Goal: Task Accomplishment & Management: Use online tool/utility

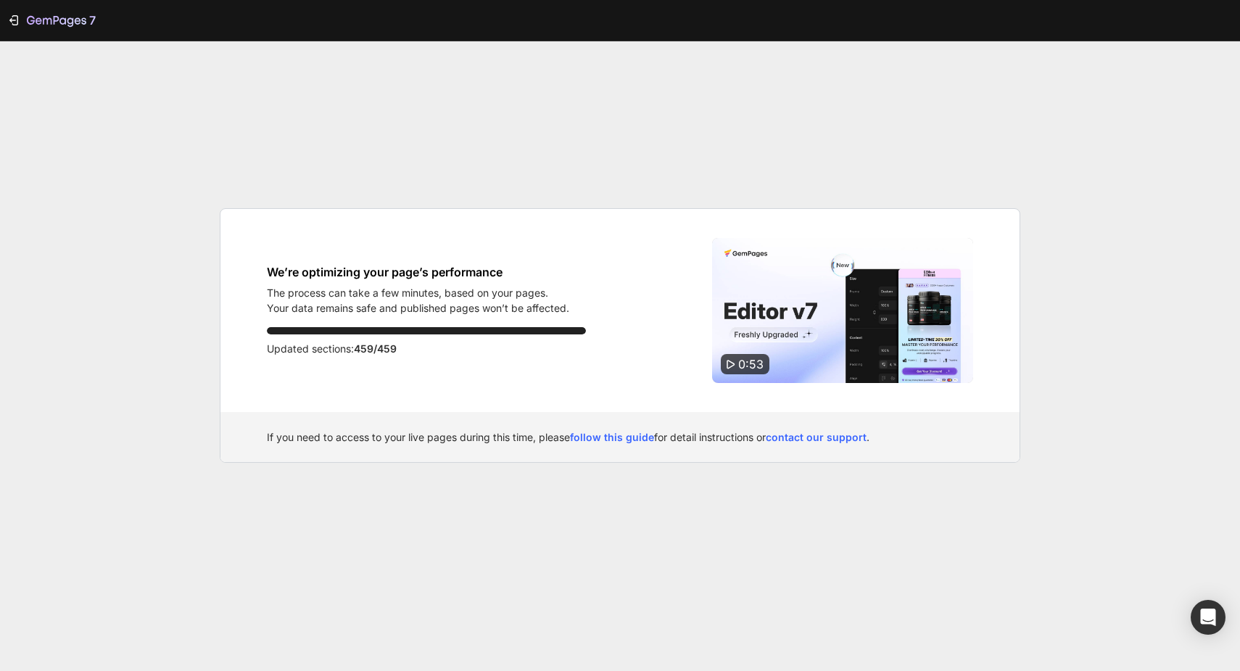
click at [575, 210] on div "We’re optimizing your page’s performance The process can take a few minutes, ba…" at bounding box center [619, 310] width 799 height 203
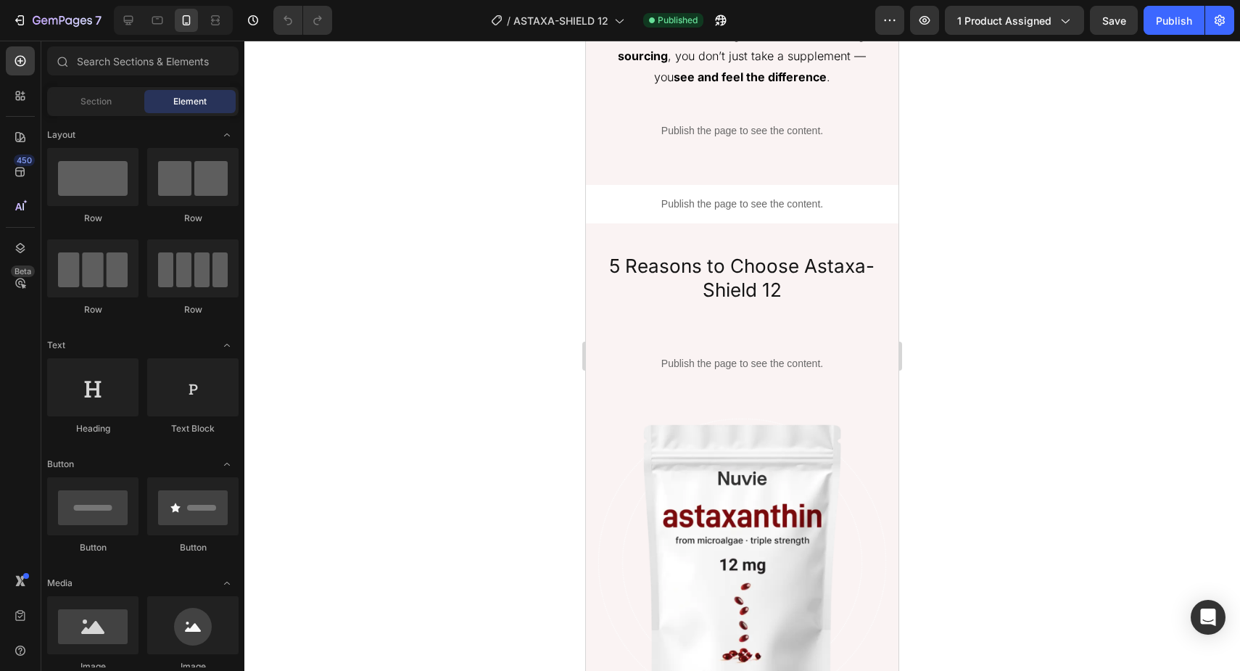
scroll to position [2843, 0]
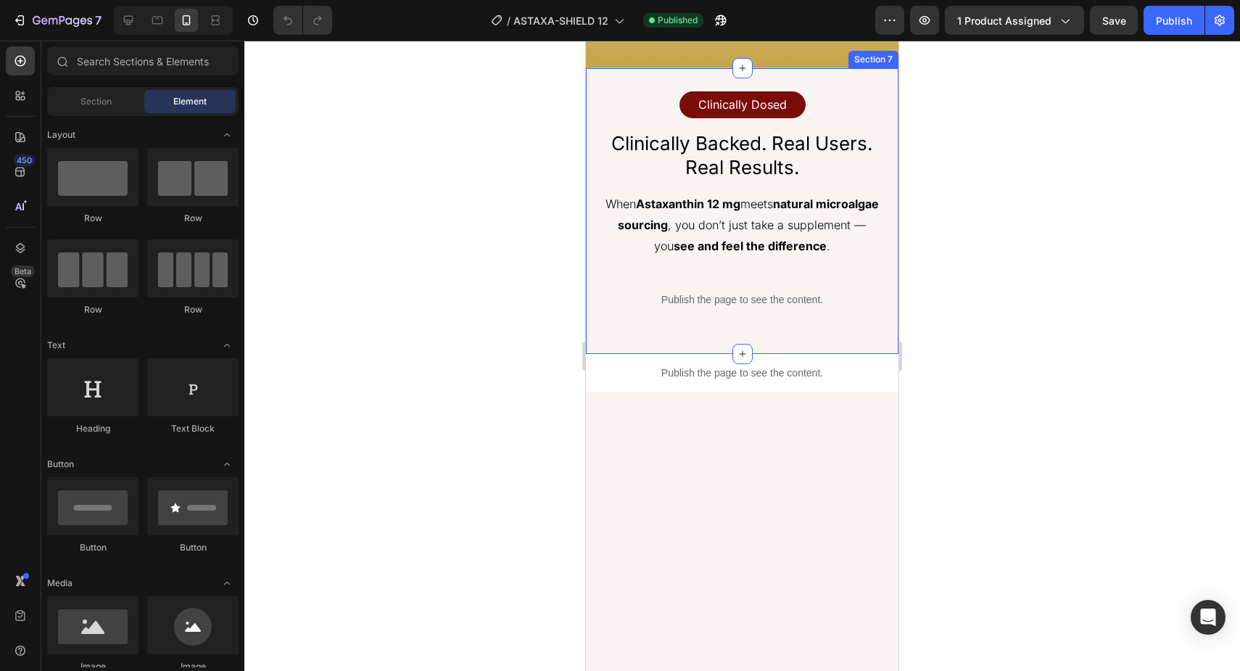
click at [626, 354] on div "Clinically Dosed Text Block Row Row Clinically Backed. Real Users. Real Results…" at bounding box center [742, 211] width 312 height 286
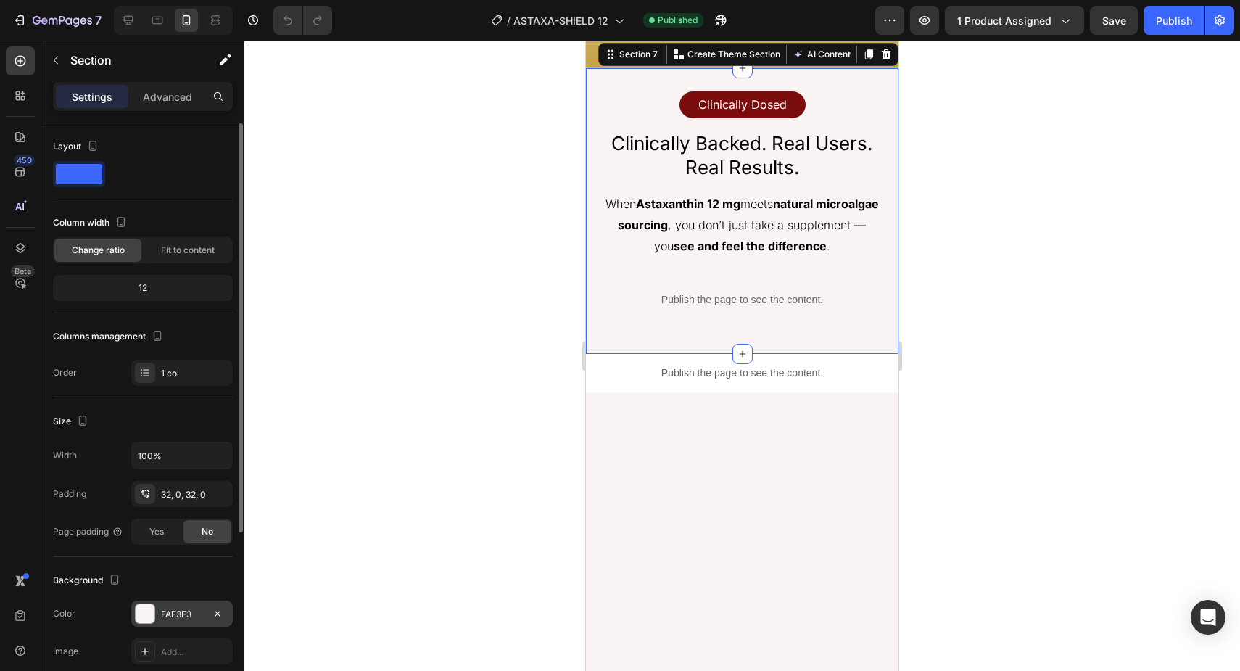
click at [145, 615] on div at bounding box center [145, 613] width 19 height 19
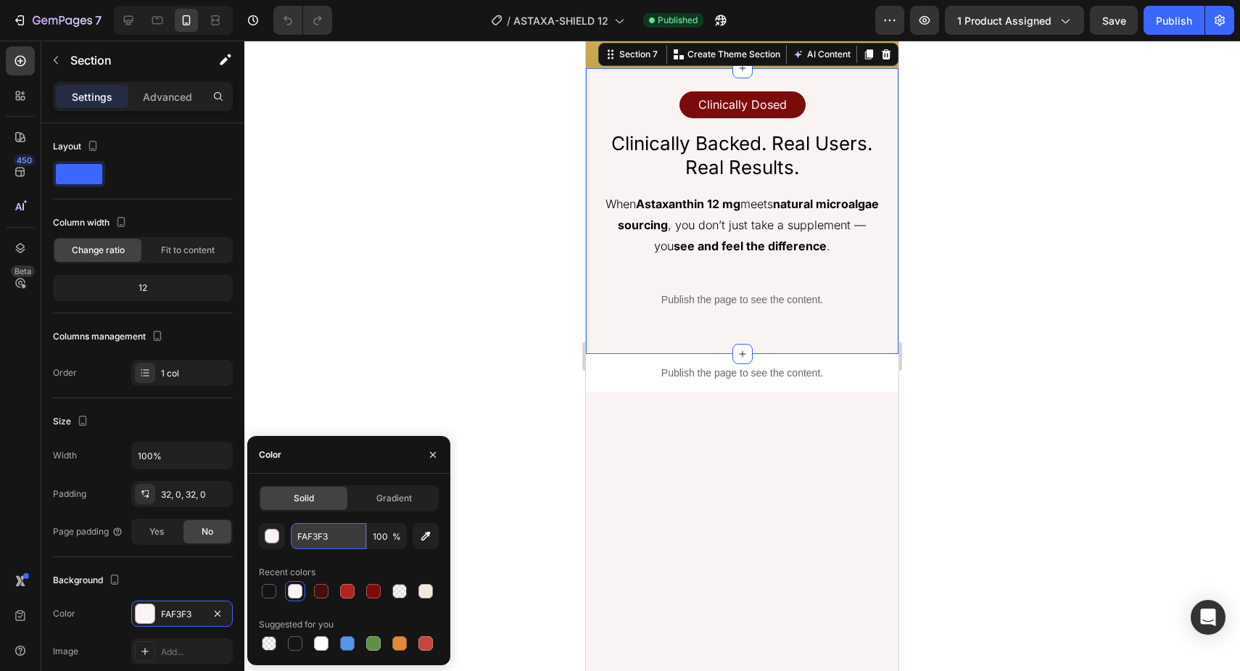
click at [347, 544] on input "FAF3F3" at bounding box center [328, 536] width 75 height 26
click at [606, 39] on img at bounding box center [742, 39] width 283 height 0
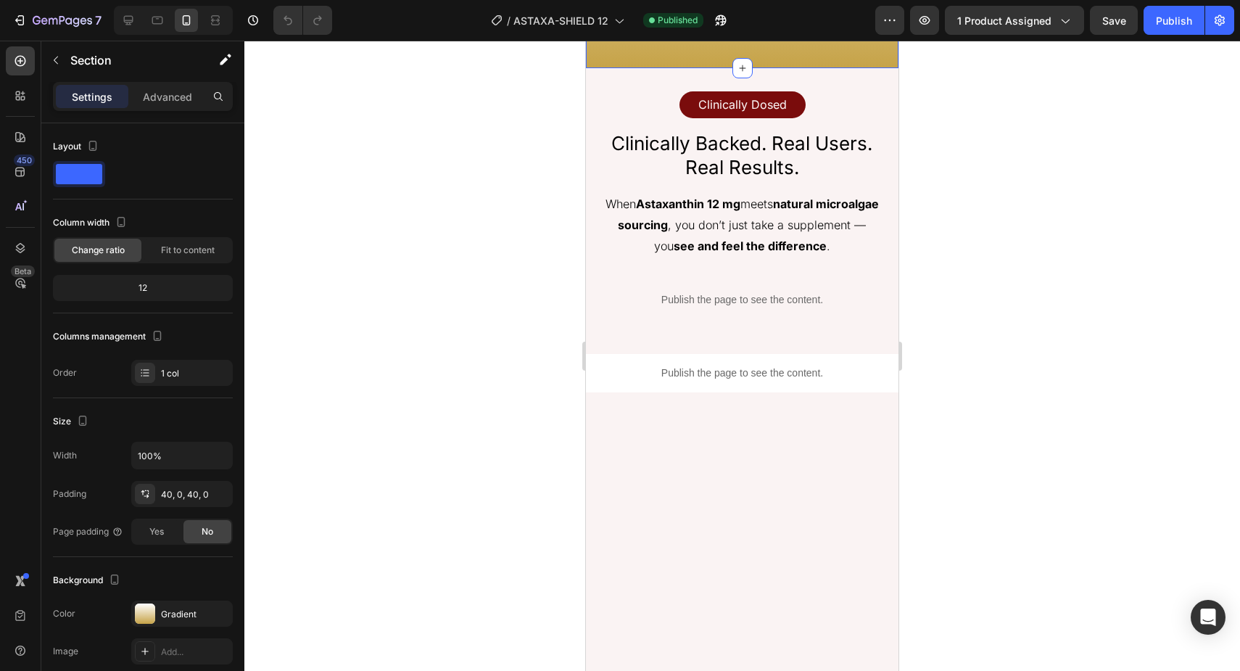
click at [147, 609] on div at bounding box center [145, 613] width 20 height 20
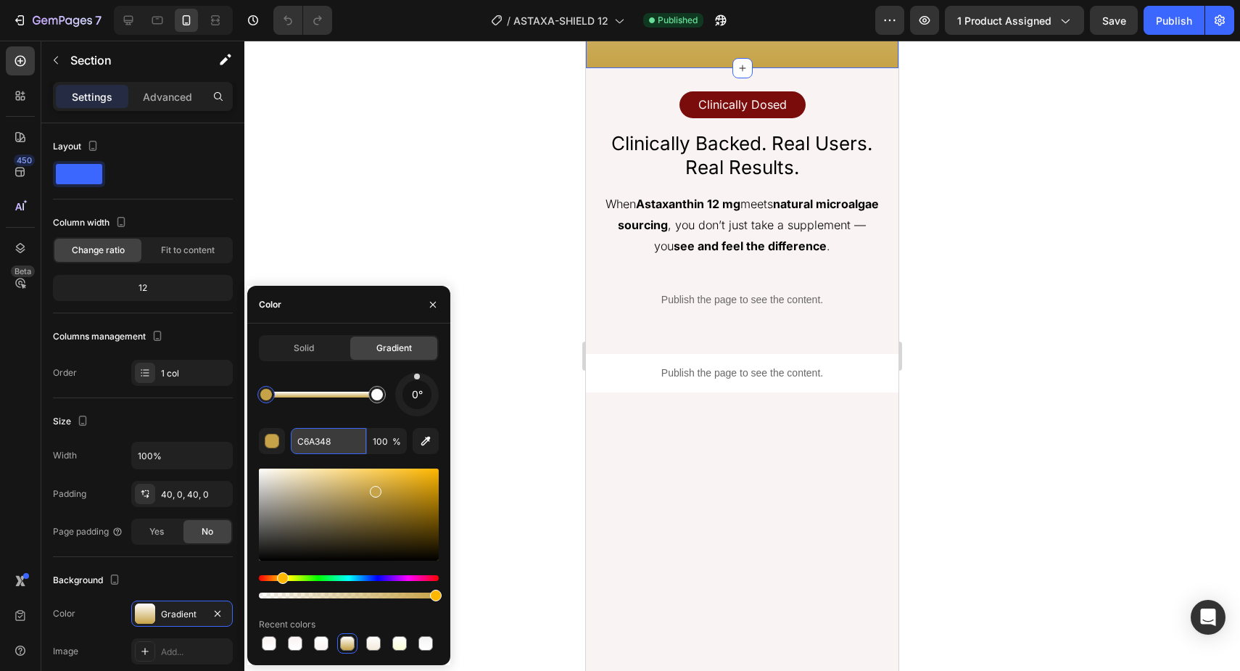
click at [323, 439] on input "C6A348" at bounding box center [328, 441] width 75 height 26
paste input "FAF3F3"
type input "FAF3F3"
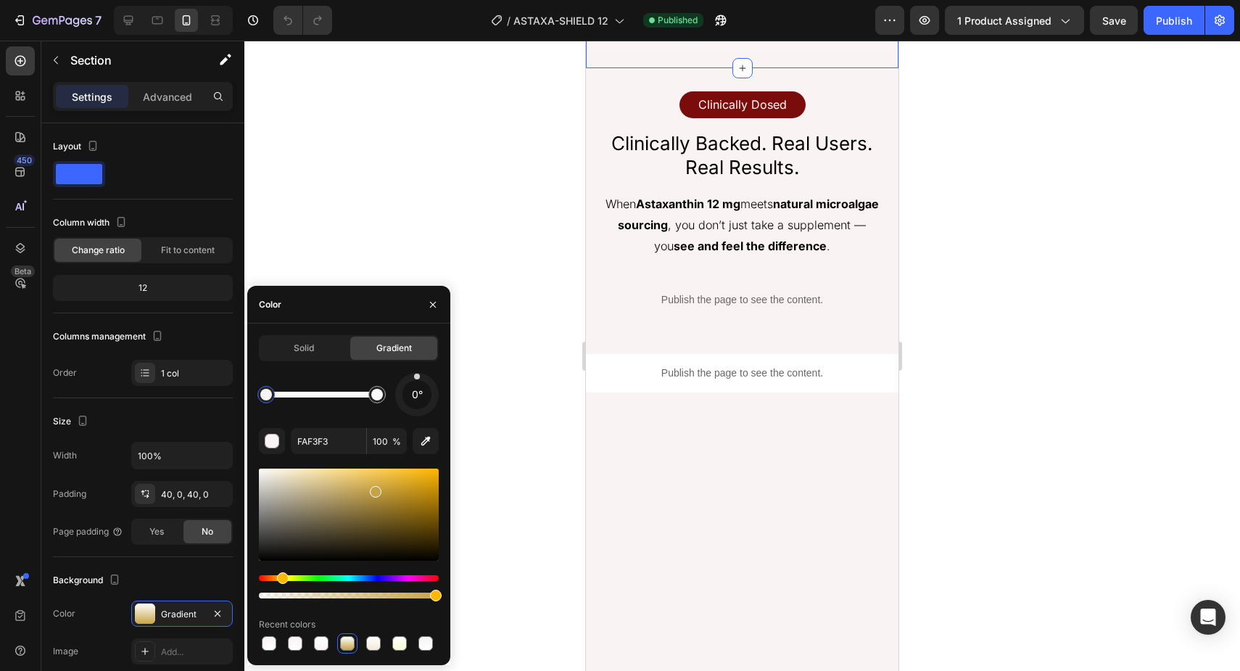
click at [1050, 249] on div at bounding box center [741, 356] width 995 height 630
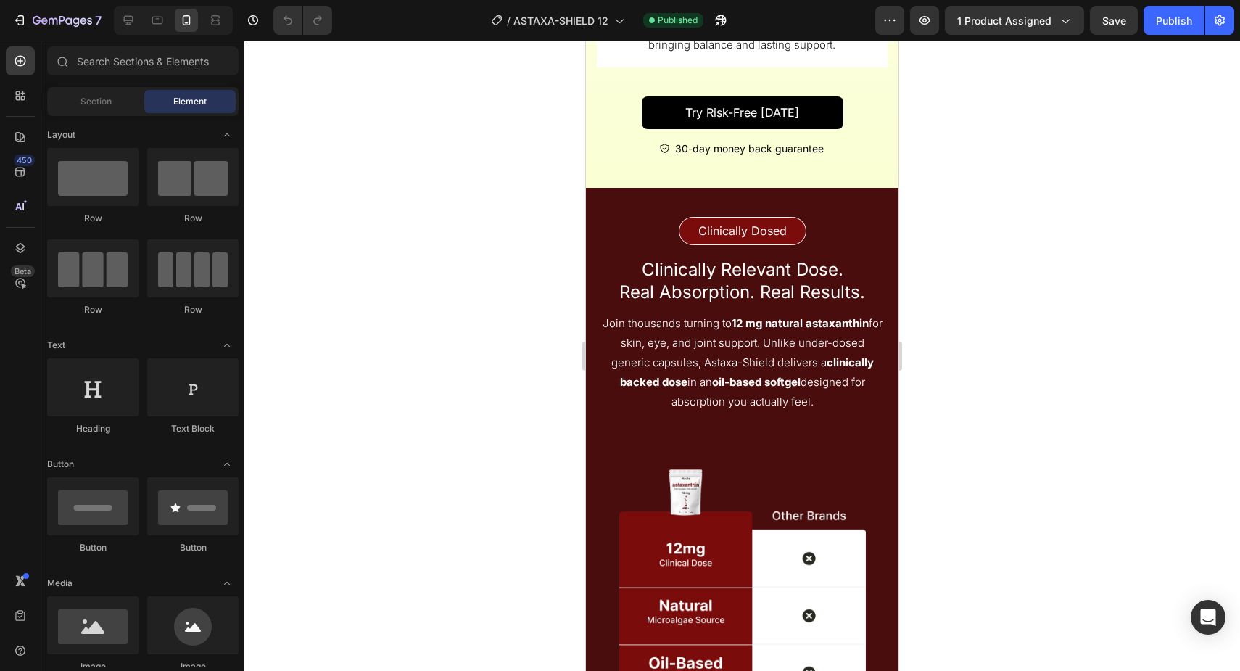
scroll to position [5275, 0]
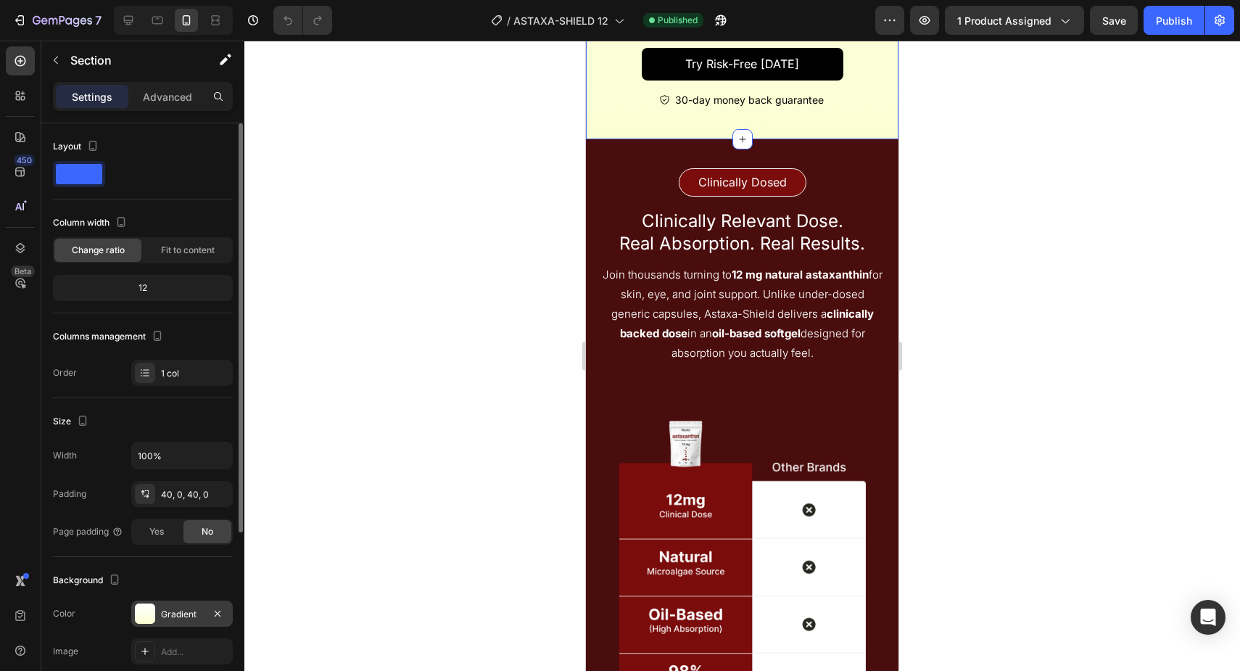
click at [144, 621] on div at bounding box center [145, 613] width 20 height 20
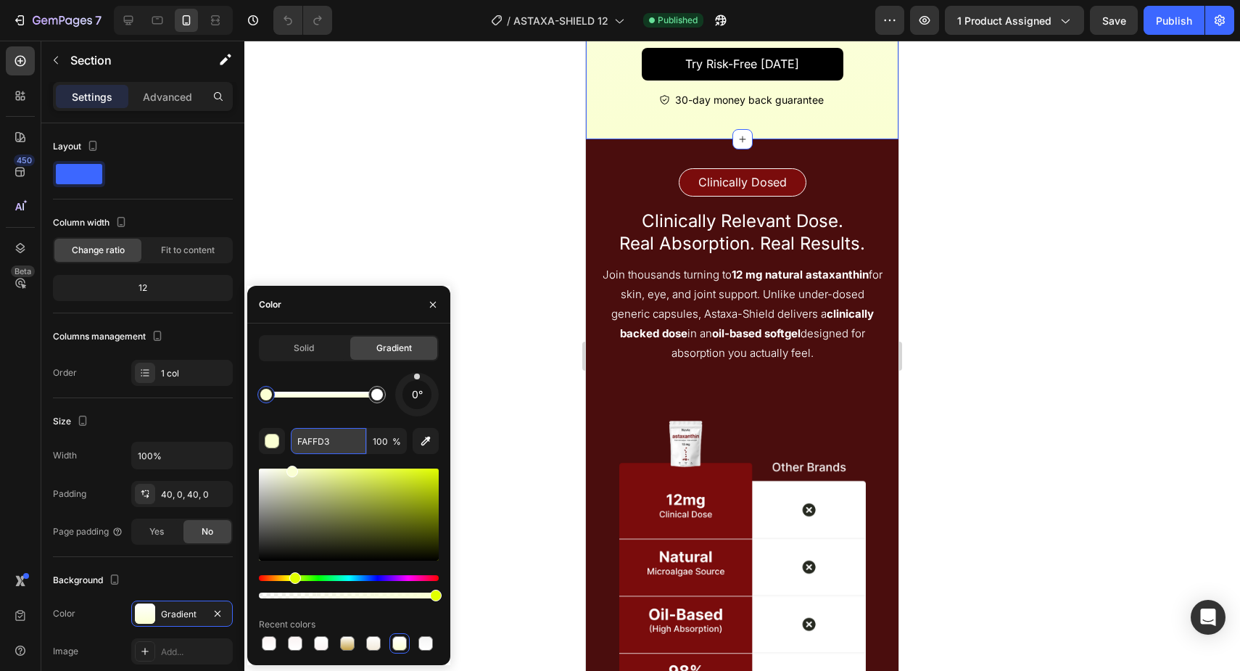
click at [341, 442] on input "FAFFD3" at bounding box center [328, 441] width 75 height 26
paste input "3F"
type input "FAF3F3"
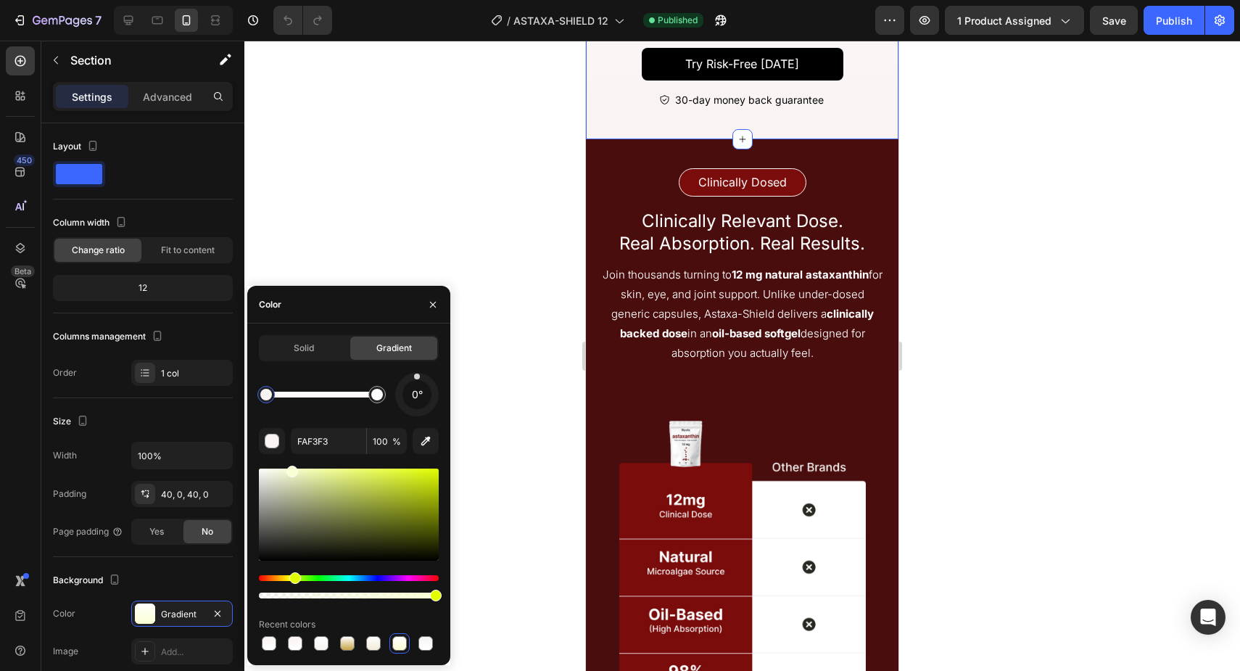
click at [1103, 357] on div at bounding box center [741, 356] width 995 height 630
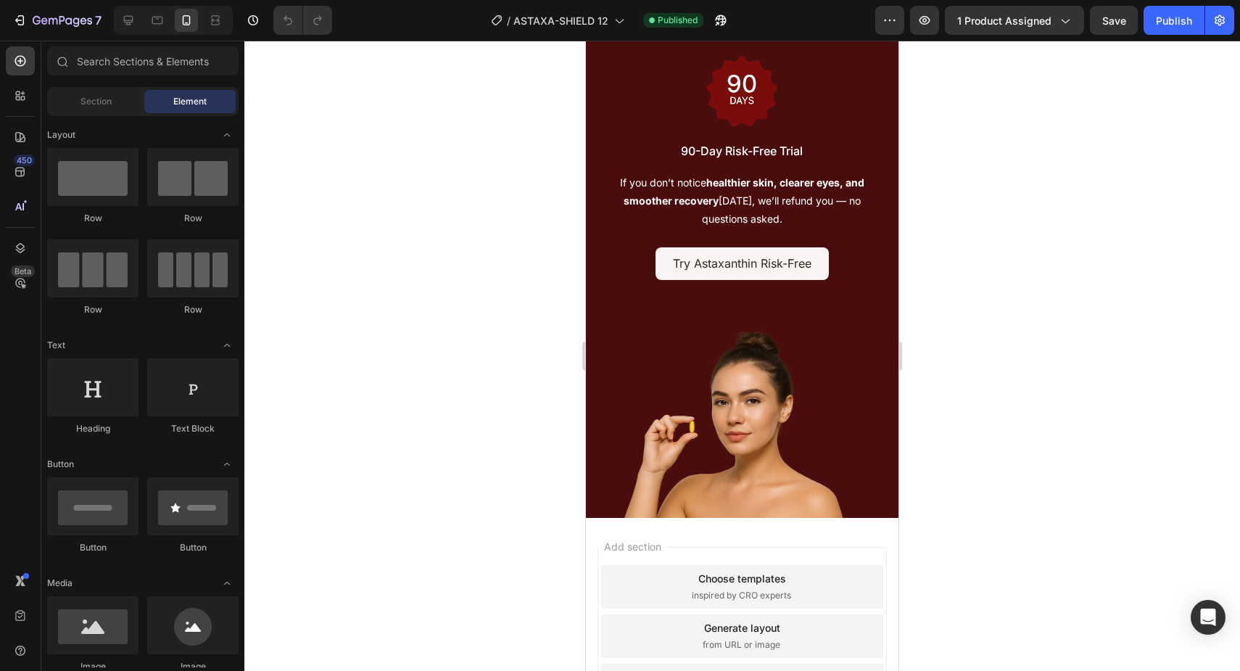
scroll to position [7602, 0]
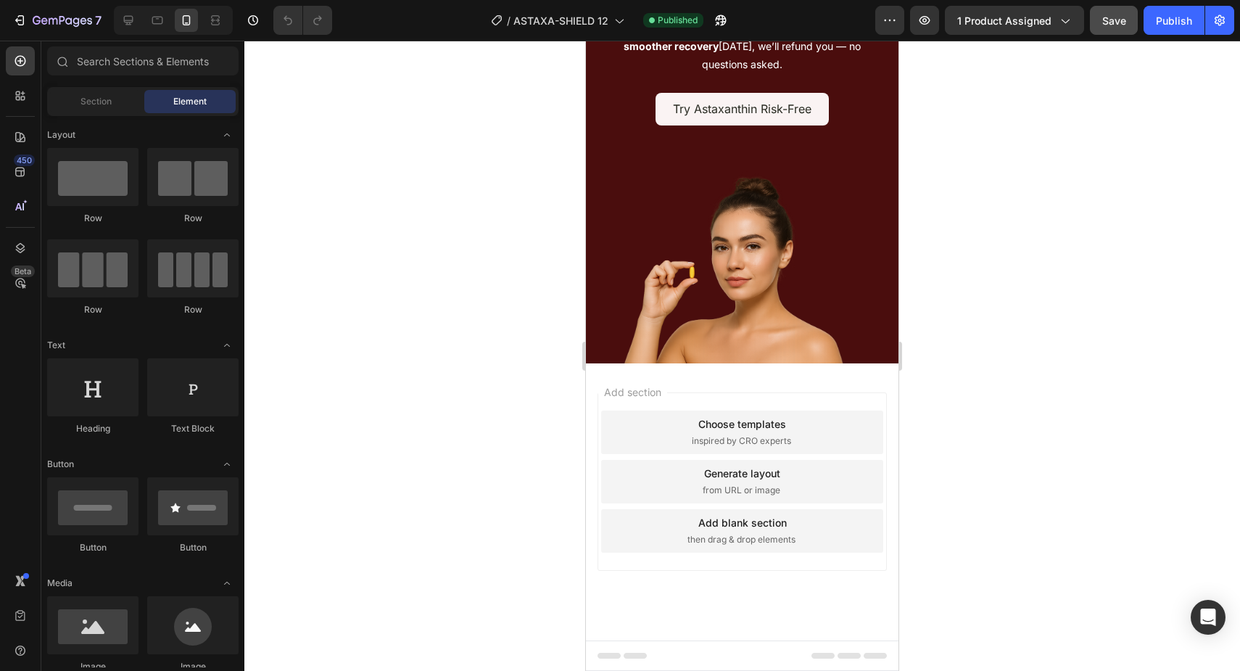
click at [1103, 26] on div "Save" at bounding box center [1114, 20] width 24 height 15
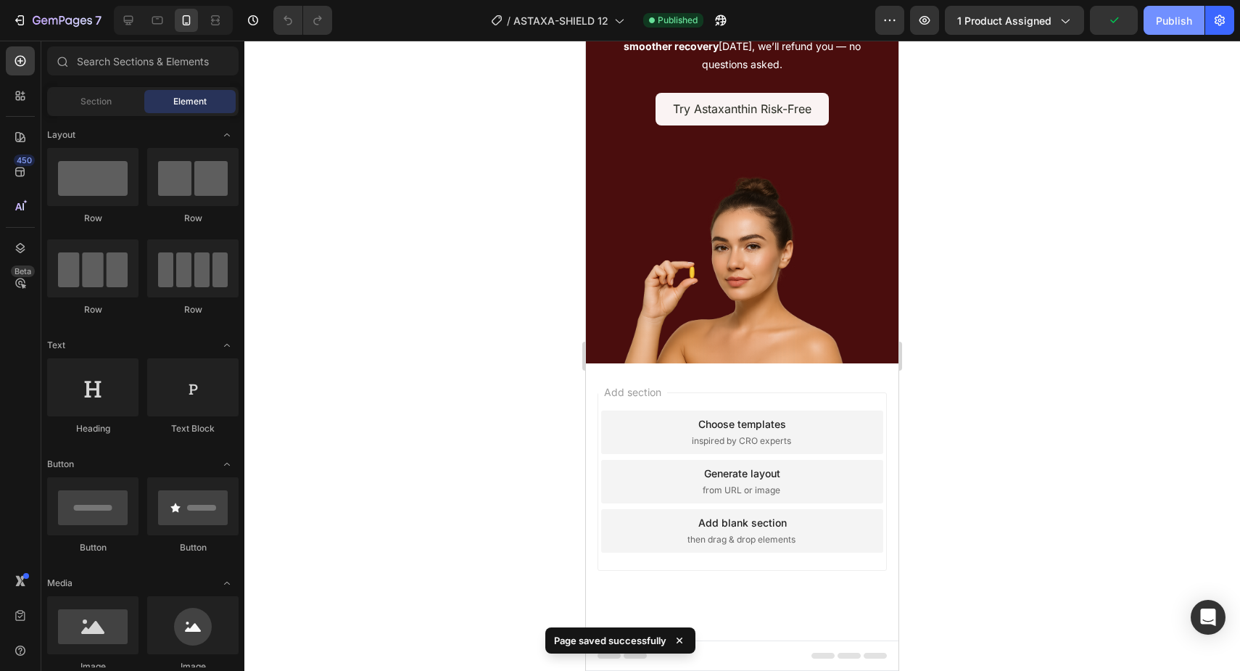
click at [1158, 23] on div "Publish" at bounding box center [1174, 20] width 36 height 15
click at [127, 22] on icon at bounding box center [128, 20] width 9 height 9
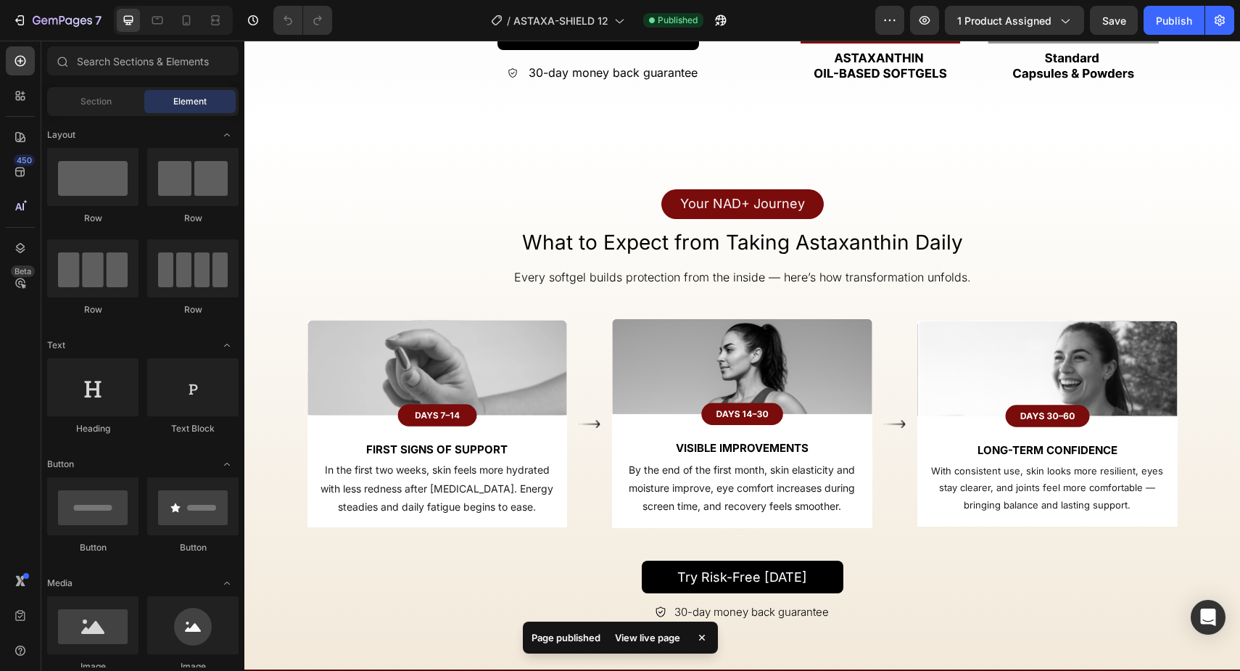
scroll to position [3610, 0]
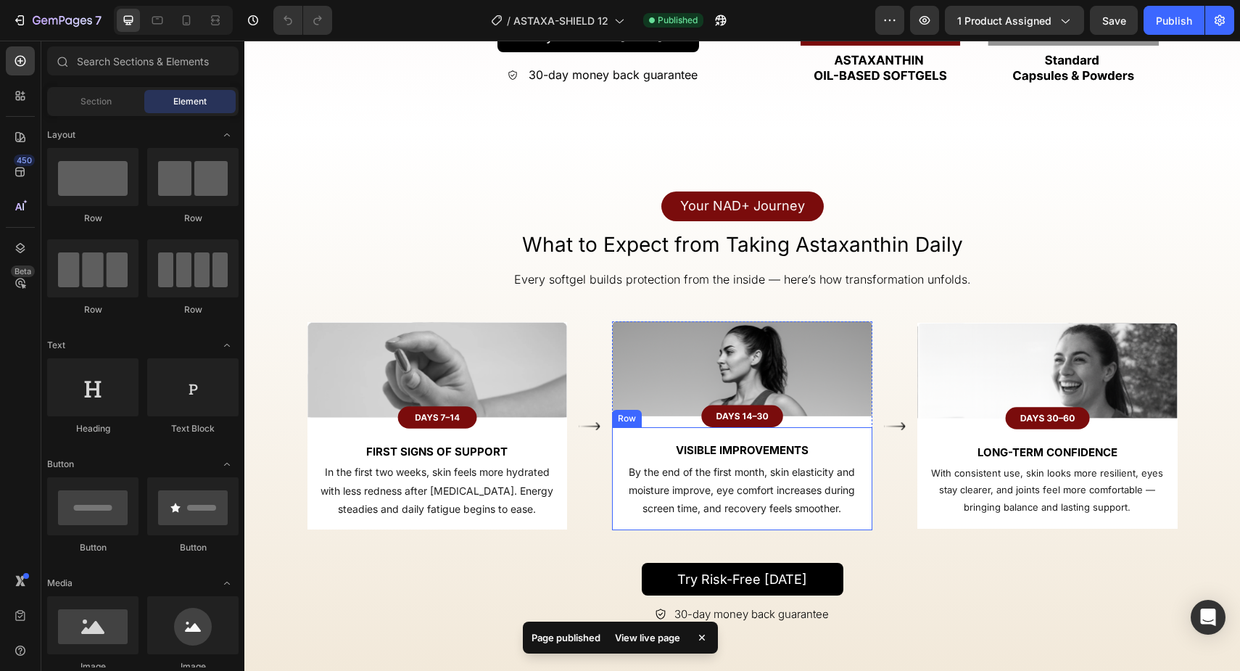
click at [692, 427] on div "Visible Improvements Text Block By the end of the first month, skin elasticity …" at bounding box center [742, 479] width 260 height 104
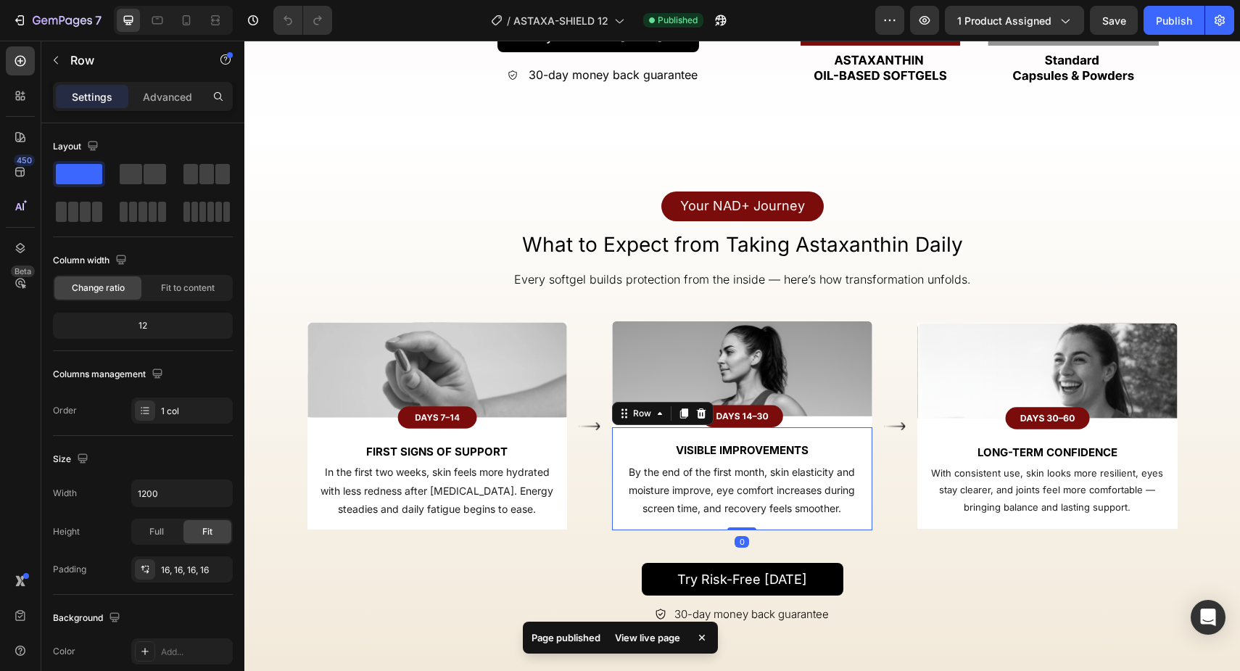
click at [640, 402] on div "Row" at bounding box center [662, 413] width 101 height 23
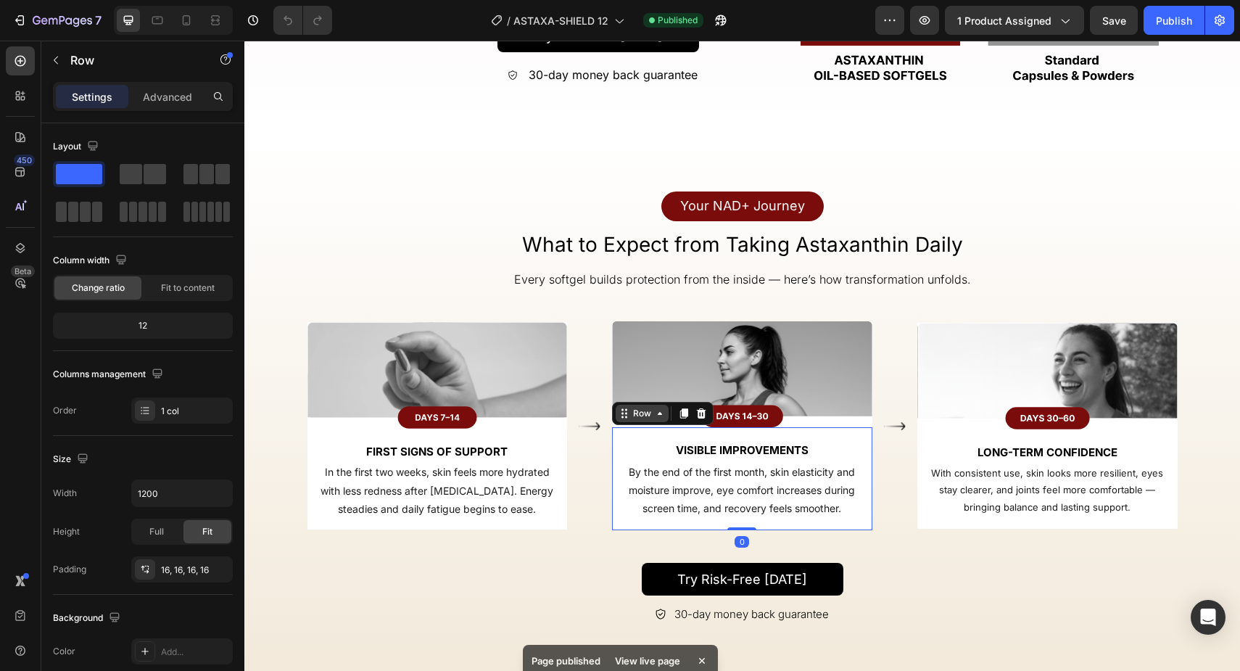
click at [641, 407] on div "Row" at bounding box center [642, 413] width 24 height 13
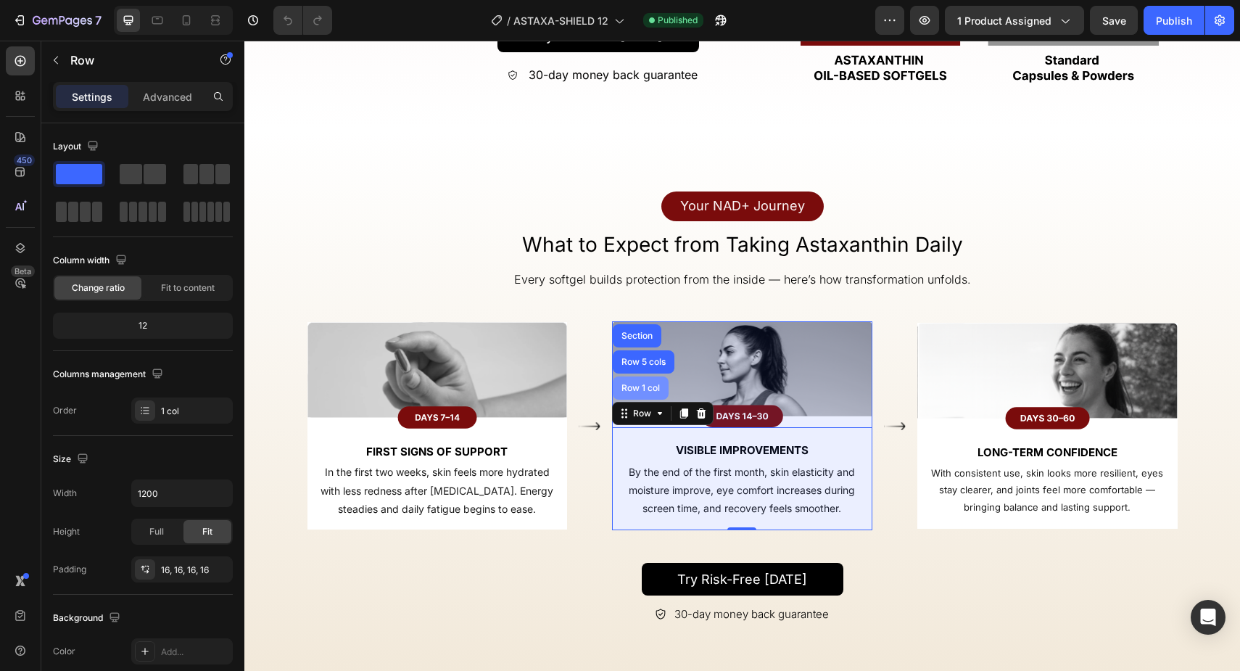
click at [641, 376] on div "Row 1 col" at bounding box center [641, 387] width 56 height 23
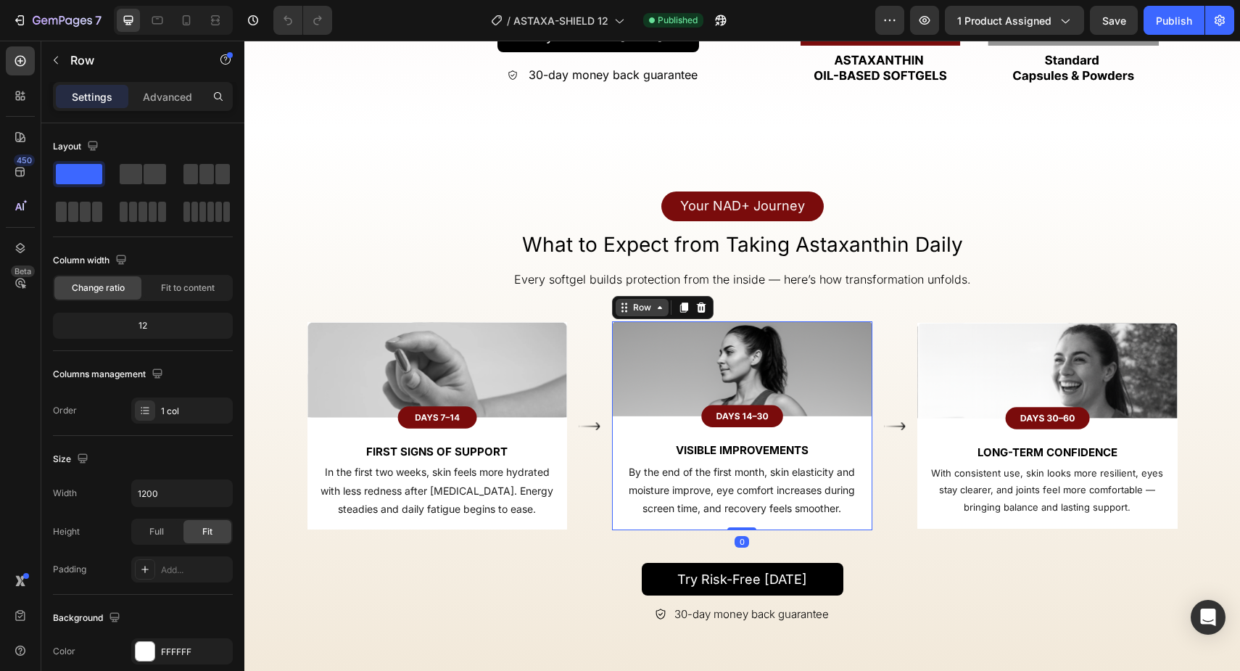
click at [639, 314] on div "Row" at bounding box center [642, 307] width 24 height 13
click at [633, 440] on p "Visible Improvements" at bounding box center [742, 450] width 234 height 20
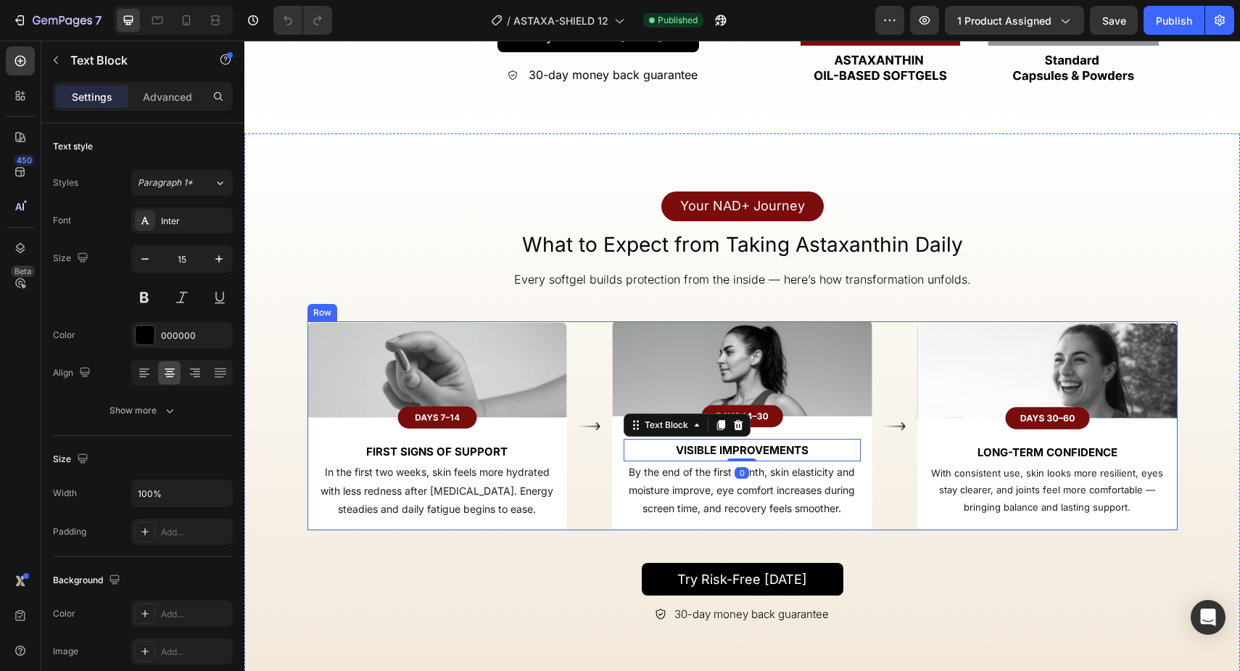
click at [644, 328] on div "Image Visible Improvements Text Block 0 By the end of the first month, skin ela…" at bounding box center [742, 426] width 260 height 210
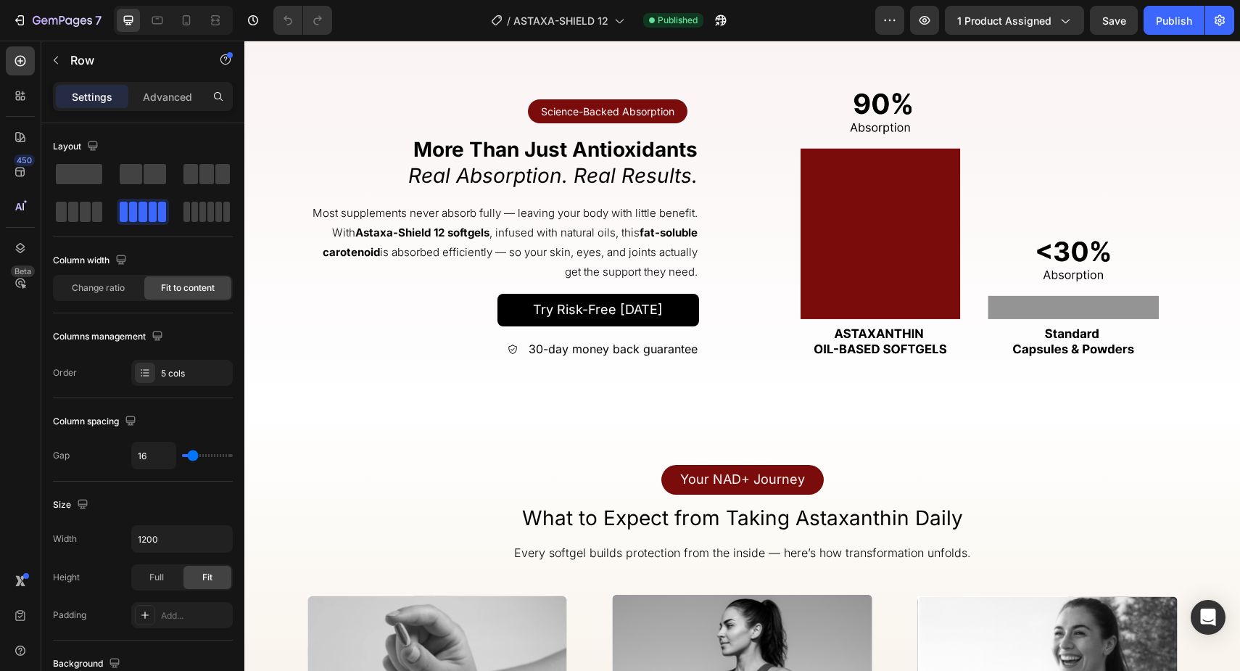
scroll to position [3666, 0]
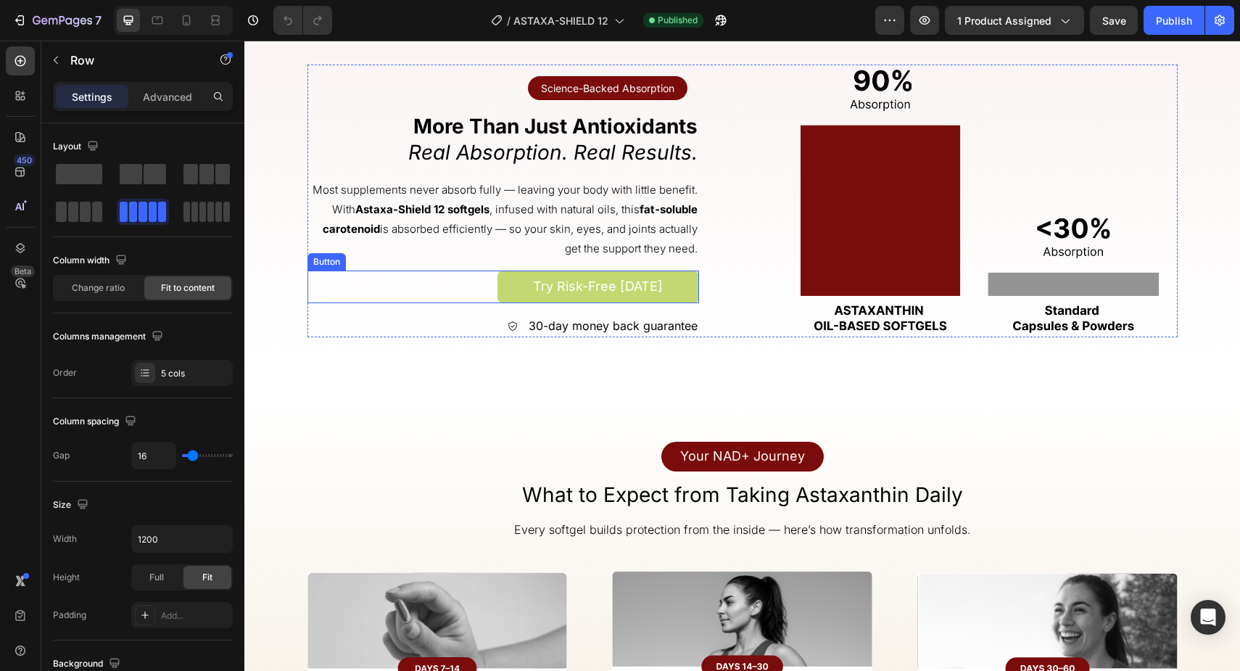
click at [514, 284] on button "Try Risk-Free [DATE]" at bounding box center [598, 286] width 202 height 33
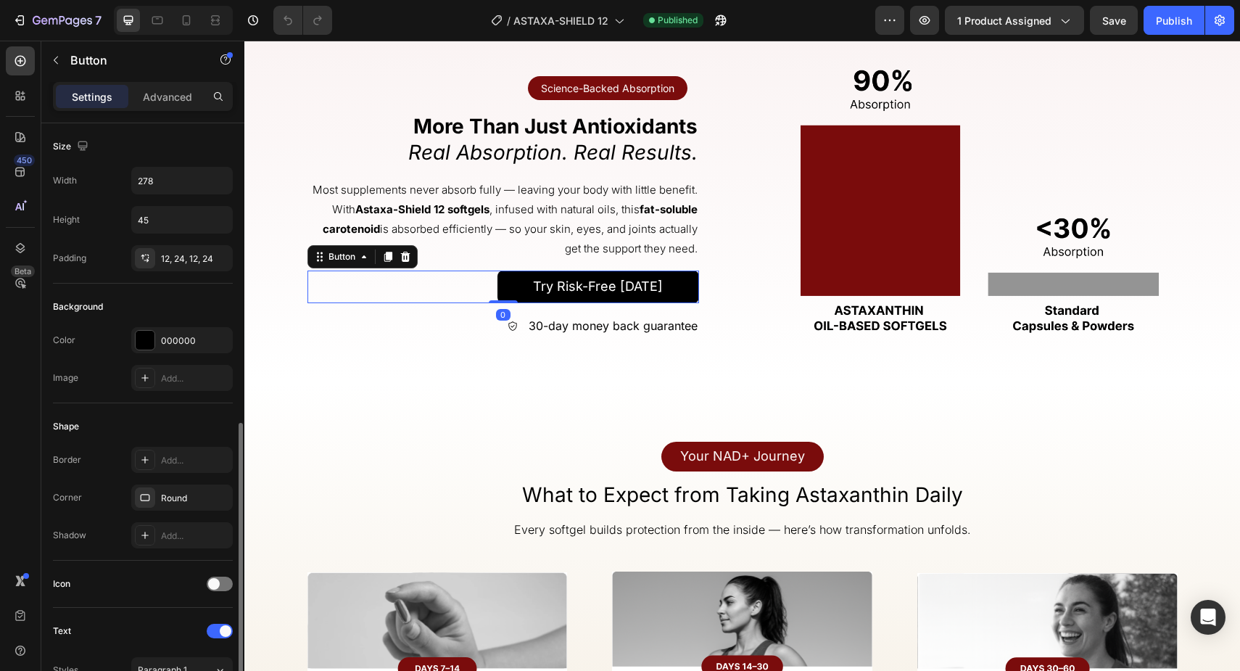
scroll to position [451, 0]
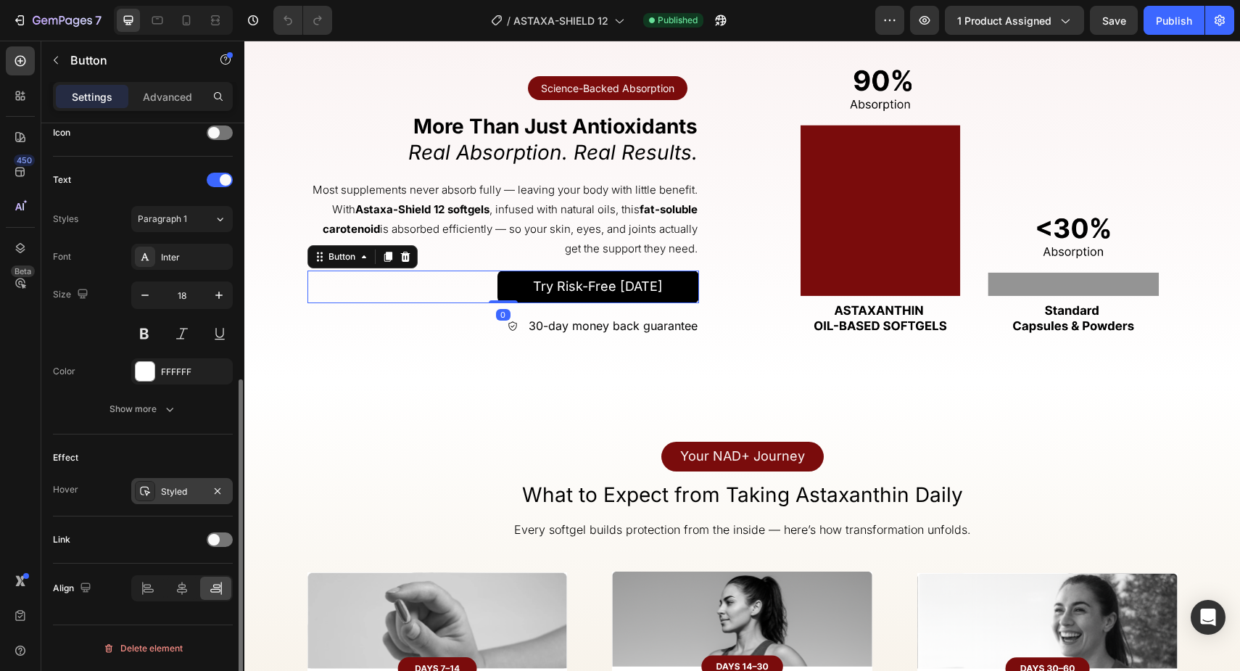
click at [141, 488] on icon at bounding box center [145, 491] width 12 height 12
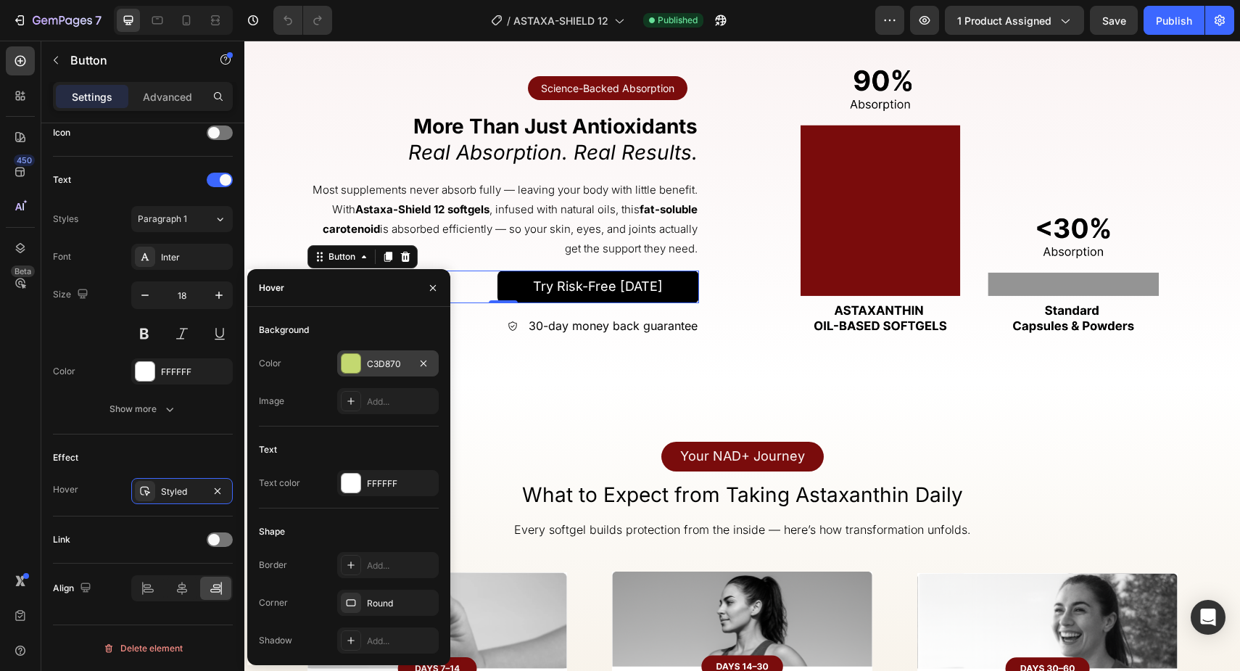
click at [354, 371] on div at bounding box center [350, 363] width 19 height 19
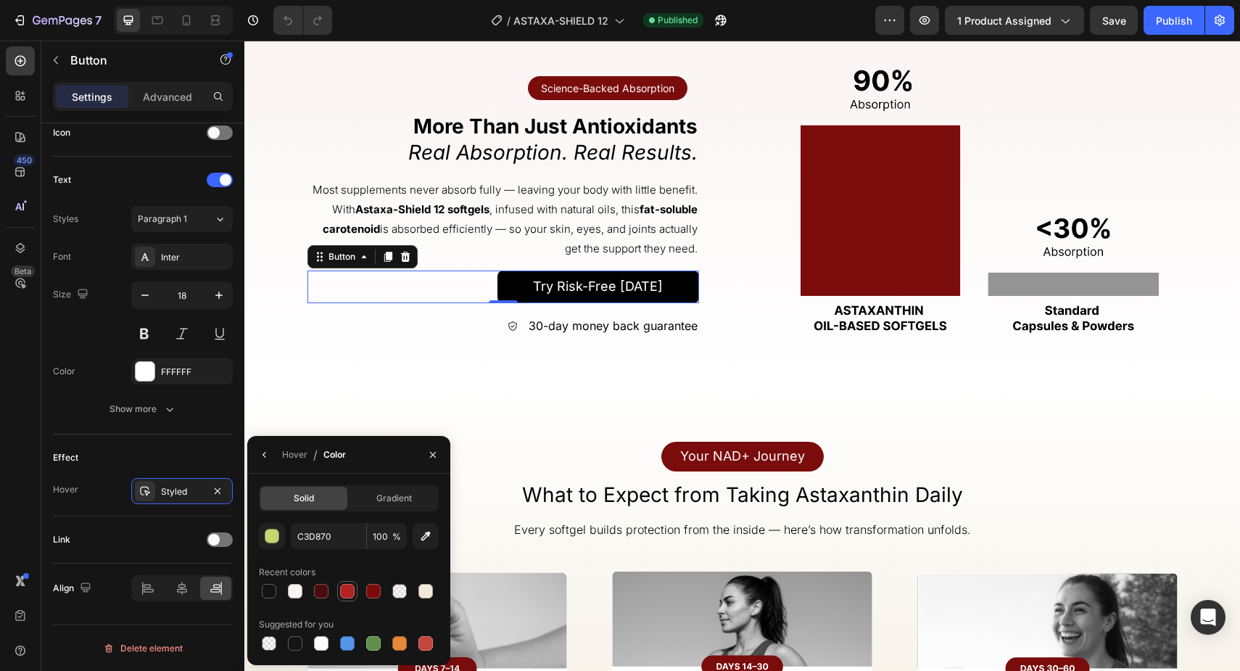
click at [347, 586] on div at bounding box center [347, 591] width 14 height 14
type input "B22222"
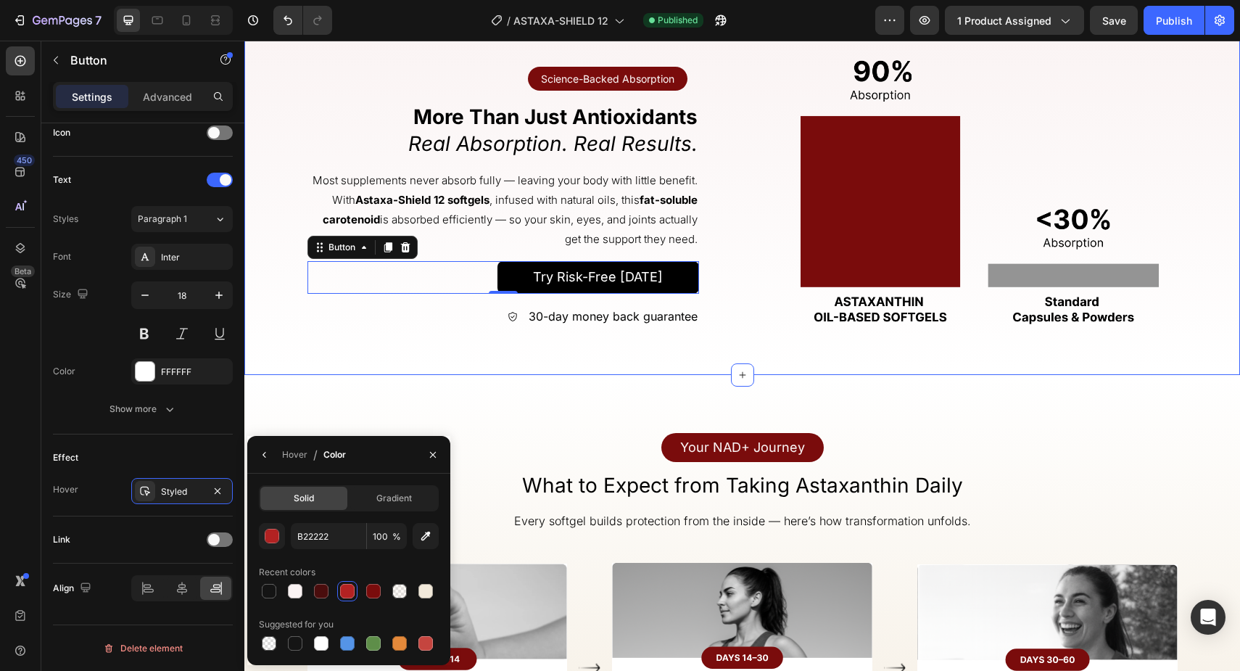
scroll to position [3309, 0]
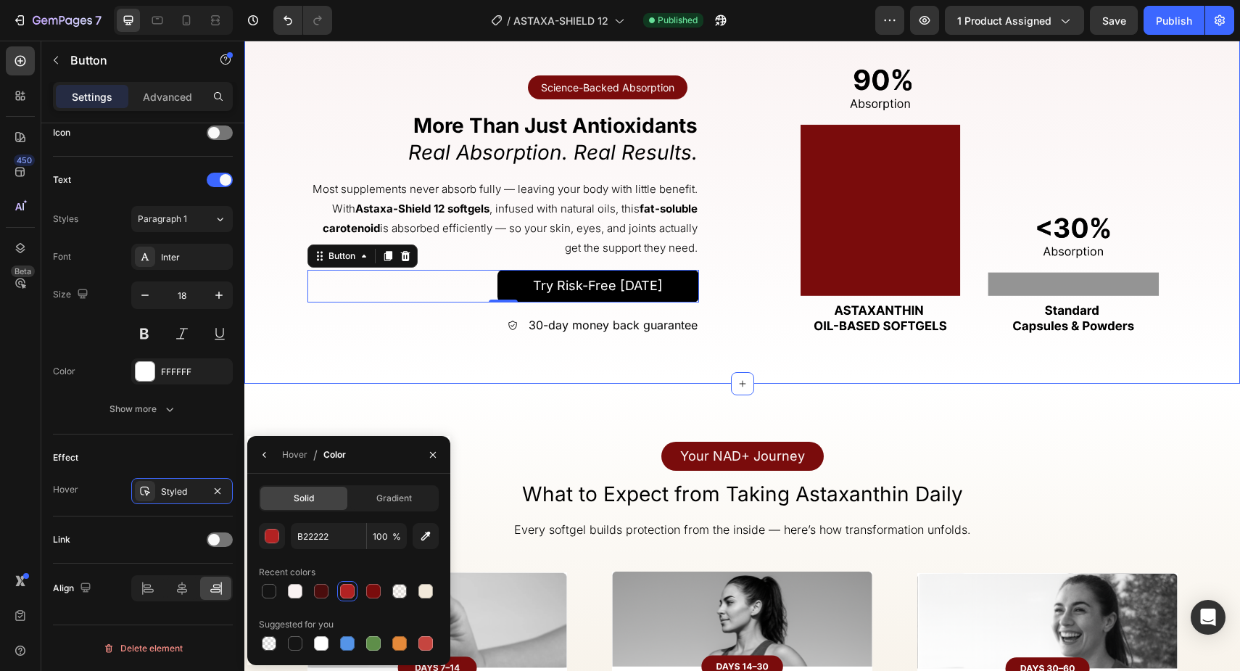
click at [594, 370] on div "Science-Backed Absorption Text Block Row Row More Than Just Antioxidants Real A…" at bounding box center [741, 200] width 995 height 366
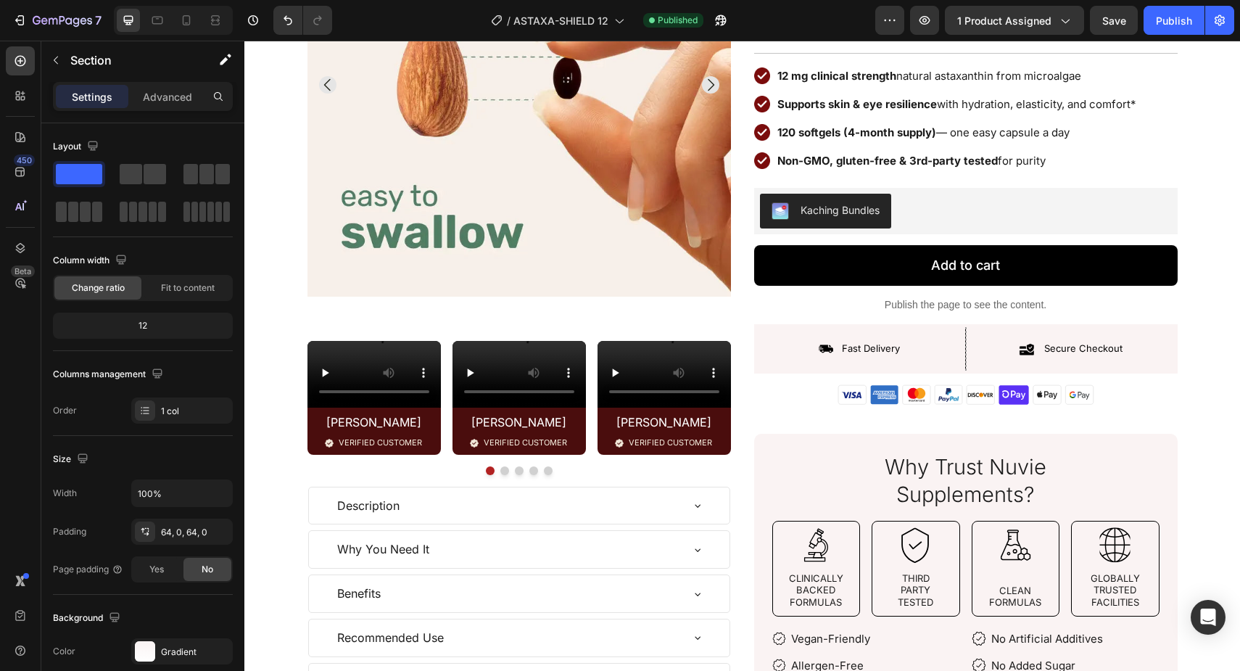
scroll to position [0, 0]
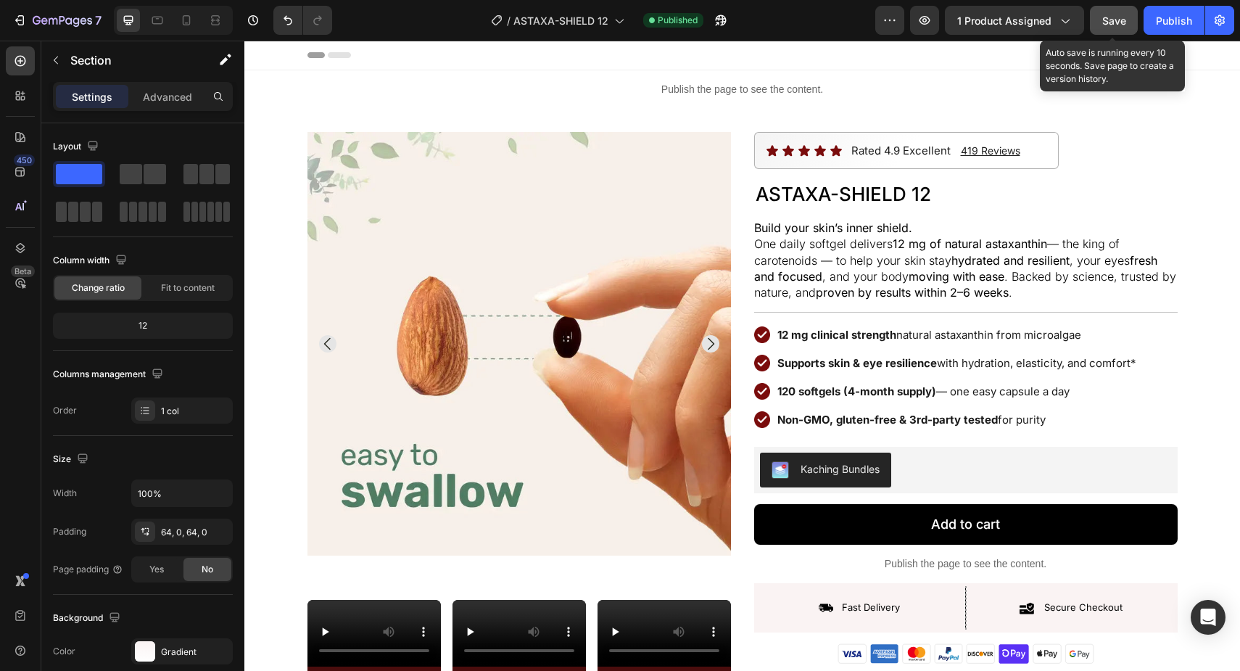
click at [1109, 30] on button "Save" at bounding box center [1114, 20] width 48 height 29
click at [1161, 25] on div "Publish" at bounding box center [1174, 20] width 36 height 15
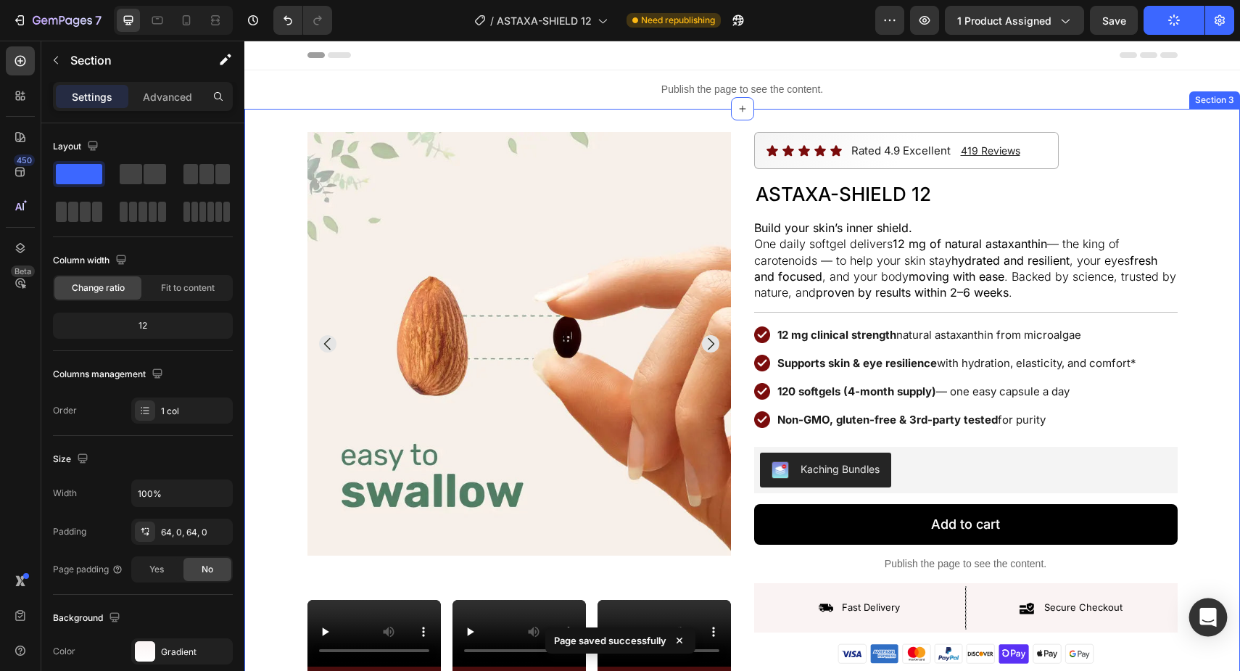
click at [1207, 613] on icon "Open Intercom Messenger" at bounding box center [1207, 617] width 17 height 19
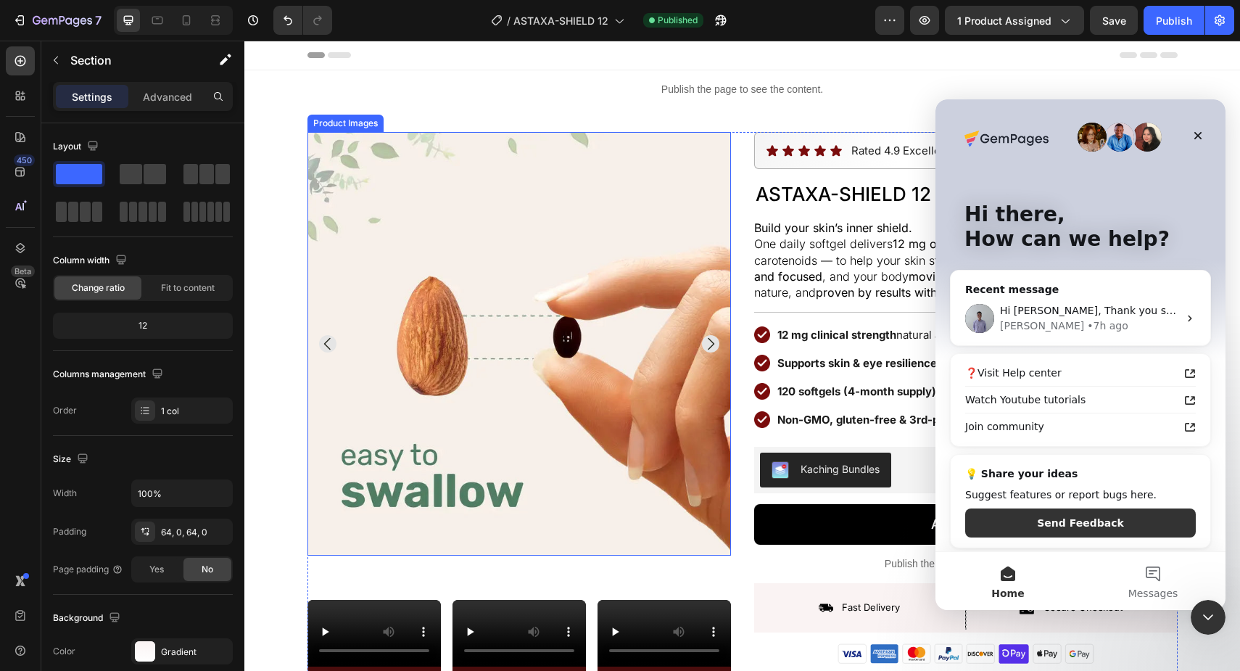
scroll to position [473, 0]
